Goal: Task Accomplishment & Management: Manage account settings

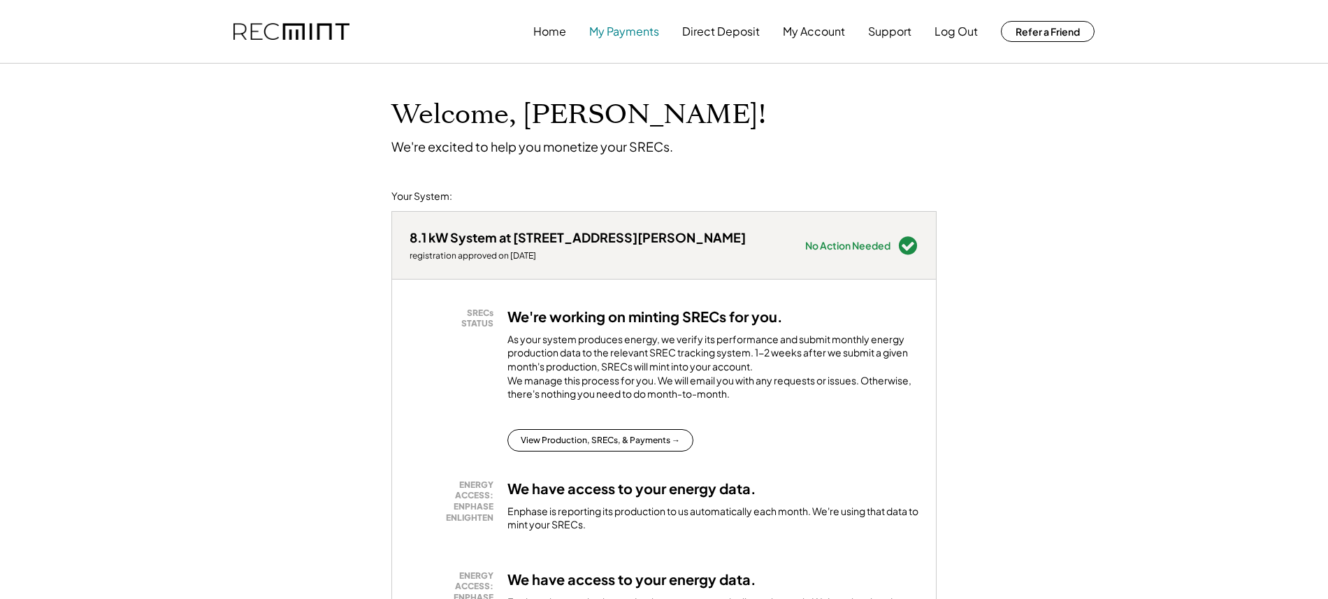
click at [621, 29] on button "My Payments" at bounding box center [624, 31] width 70 height 28
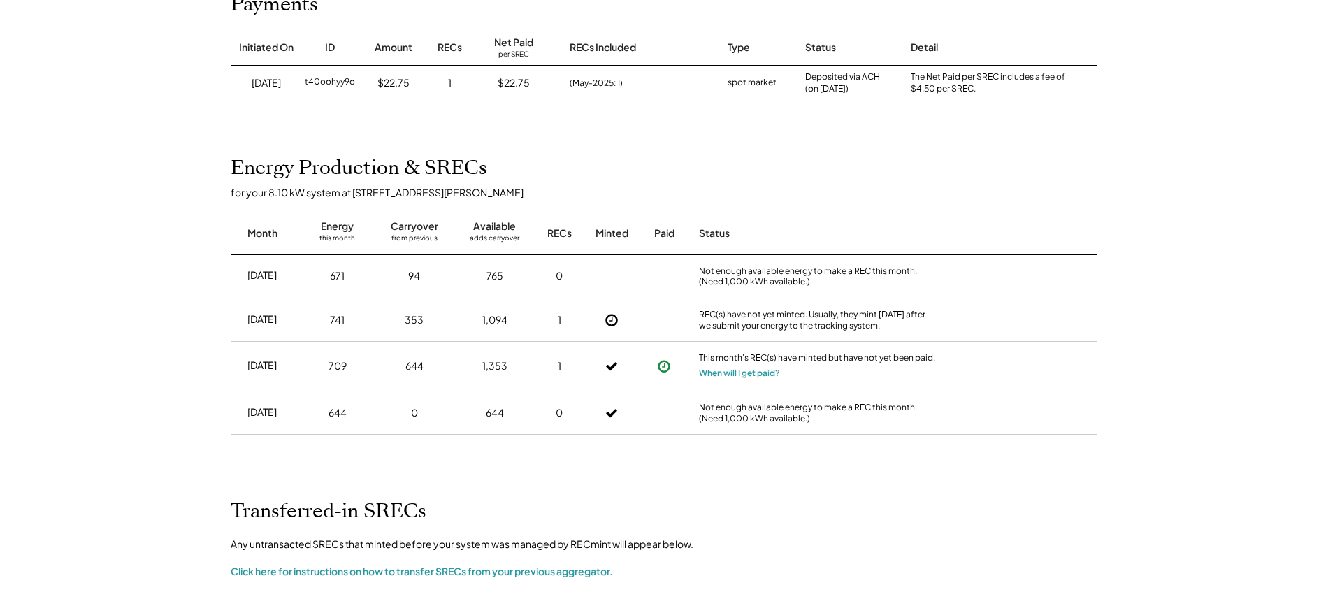
scroll to position [194, 0]
